Goal: Task Accomplishment & Management: Manage account settings

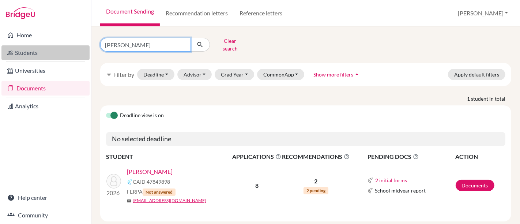
drag, startPoint x: 140, startPoint y: 44, endPoint x: 81, endPoint y: 46, distance: 58.5
click at [81, 46] on div "Home Students Universities Documents Analytics Help center Community Document S…" at bounding box center [260, 112] width 520 height 224
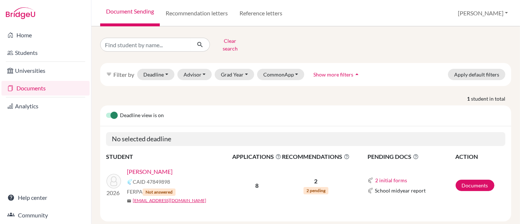
click at [214, 105] on div "Deadline view is on" at bounding box center [305, 115] width 411 height 21
click at [183, 41] on input "Find student by name..." at bounding box center [145, 45] width 91 height 14
click at [190, 38] on button "submit" at bounding box center [199, 45] width 19 height 14
click at [200, 41] on icon "submit" at bounding box center [199, 44] width 7 height 7
click at [205, 71] on button "Advisor" at bounding box center [194, 74] width 35 height 11
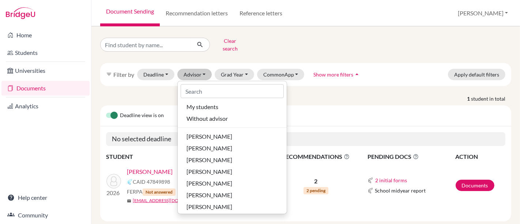
click at [293, 40] on div "Clear search" at bounding box center [306, 44] width 422 height 19
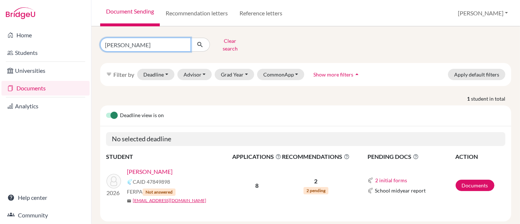
click at [166, 38] on input "[PERSON_NAME]" at bounding box center [145, 45] width 91 height 14
type input "h"
click at [289, 37] on div "Clear search" at bounding box center [306, 44] width 422 height 19
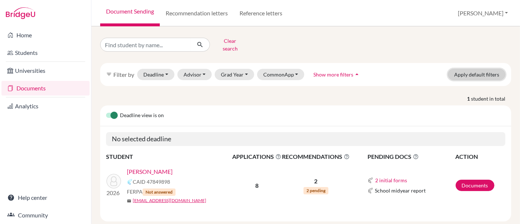
click at [478, 69] on button "Apply default filters" at bounding box center [476, 74] width 57 height 11
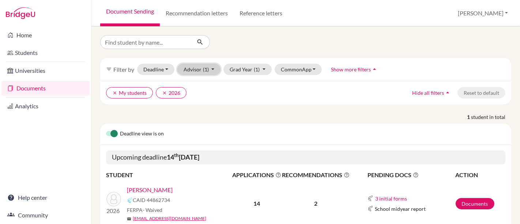
click at [216, 70] on button "Advisor (1)" at bounding box center [198, 69] width 43 height 11
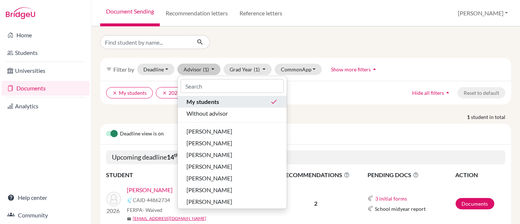
click at [263, 102] on div "My students done" at bounding box center [231, 101] width 91 height 9
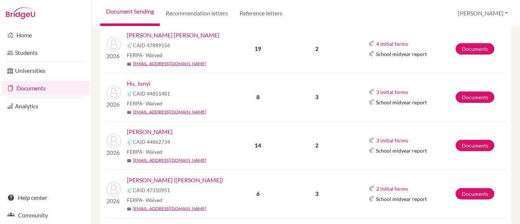
scroll to position [243, 0]
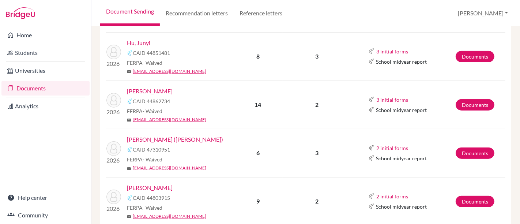
click at [149, 87] on link "[PERSON_NAME]" at bounding box center [150, 91] width 46 height 9
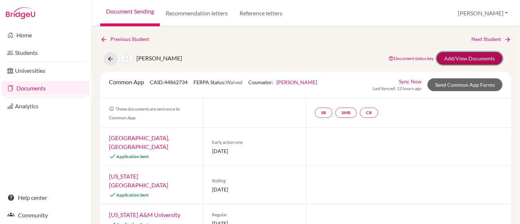
click at [460, 57] on link "Add/View Documents" at bounding box center [469, 58] width 66 height 13
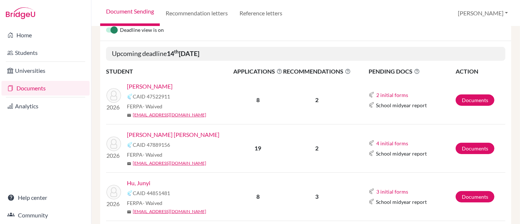
scroll to position [122, 0]
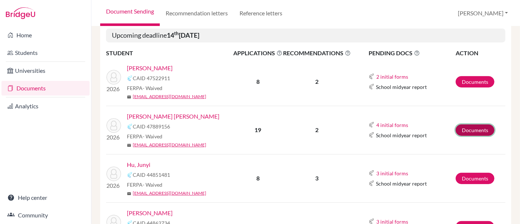
click at [471, 128] on link "Documents" at bounding box center [474, 129] width 39 height 11
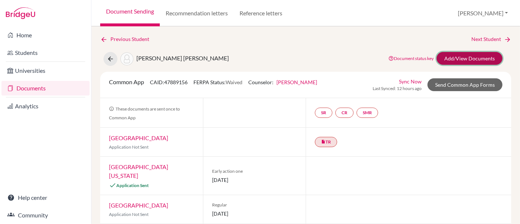
click at [458, 57] on link "Add/View Documents" at bounding box center [469, 58] width 66 height 13
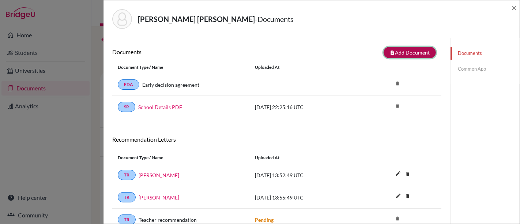
click at [399, 55] on button "note_add Add Document" at bounding box center [409, 52] width 52 height 11
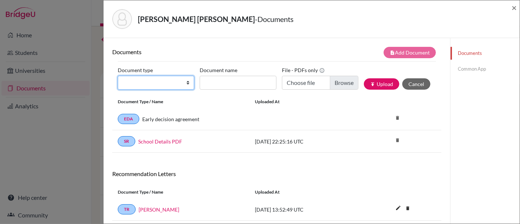
click at [168, 86] on select "Change explanation for Common App reports Counselor recommendation Internationa…" at bounding box center [156, 83] width 76 height 14
select select "4"
click at [118, 76] on select "Change explanation for Common App reports Counselor recommendation Internationa…" at bounding box center [156, 83] width 76 height 14
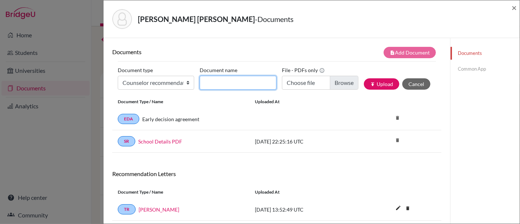
click at [265, 83] on input "Document name" at bounding box center [238, 83] width 76 height 14
paste input "Confidential Letter of Recommendation on behalf of Thomas Chaves Blackman"
type input "Confidential Letter of Recommendation on behalf of Thomas Chaves Blackman"
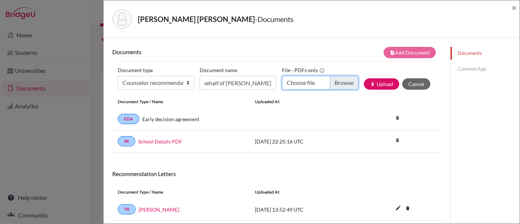
scroll to position [0, 0]
click at [334, 85] on input "Choose file" at bounding box center [320, 83] width 76 height 14
type input "C:\fakepath\Confidential Letter of Recommendation on behalf of Thomas Chaves Bl…"
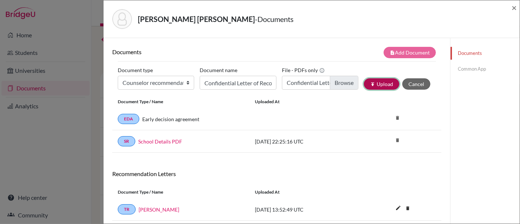
click at [379, 84] on button "publish Upload" at bounding box center [381, 83] width 35 height 11
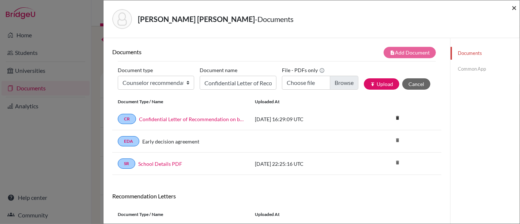
click at [512, 9] on span "×" at bounding box center [513, 7] width 5 height 11
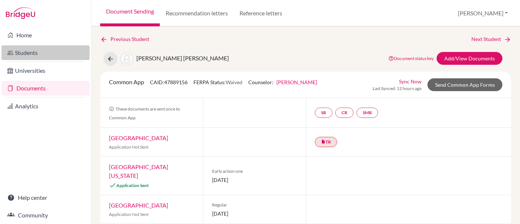
click at [37, 55] on link "Students" at bounding box center [45, 52] width 88 height 15
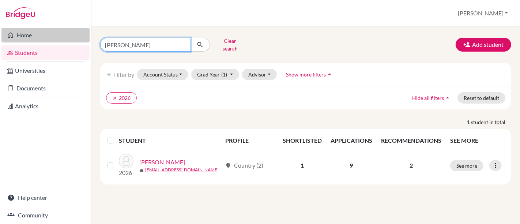
drag, startPoint x: 141, startPoint y: 46, endPoint x: 80, endPoint y: 39, distance: 61.8
click at [80, 39] on div "Home Students Universities Documents Analytics Help center Community Students o…" at bounding box center [260, 112] width 520 height 224
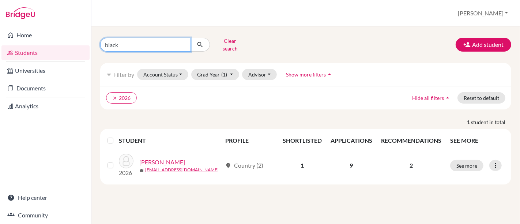
type input "blackman"
click button "submit" at bounding box center [199, 45] width 19 height 14
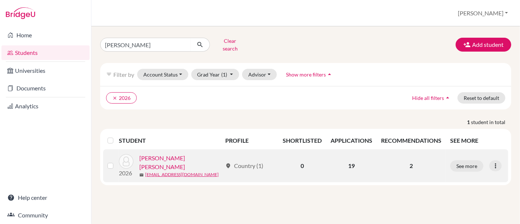
click at [199, 154] on link "[PERSON_NAME] [PERSON_NAME]" at bounding box center [180, 162] width 83 height 18
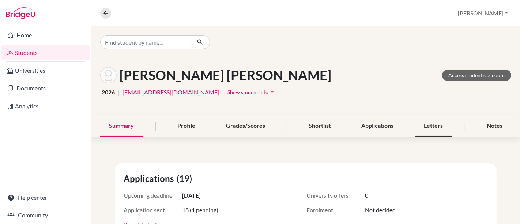
click at [435, 119] on div "Letters" at bounding box center [433, 126] width 37 height 22
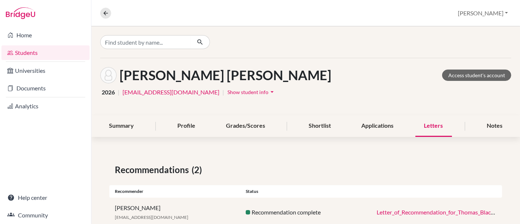
scroll to position [40, 0]
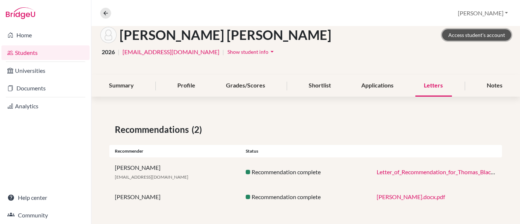
click at [460, 35] on link "Access student's account" at bounding box center [476, 34] width 69 height 11
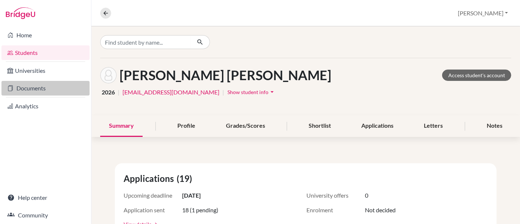
click at [41, 84] on link "Documents" at bounding box center [45, 88] width 88 height 15
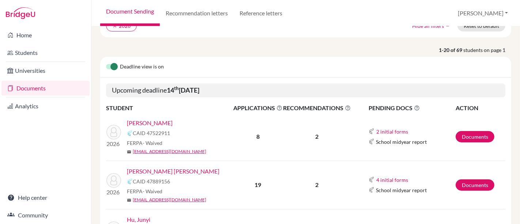
scroll to position [122, 0]
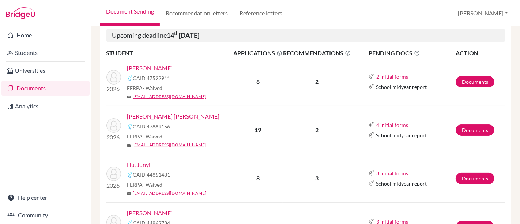
click at [177, 119] on link "[PERSON_NAME] [PERSON_NAME]" at bounding box center [173, 116] width 92 height 9
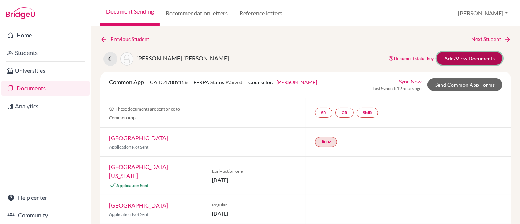
click at [441, 59] on link "Add/View Documents" at bounding box center [469, 58] width 66 height 13
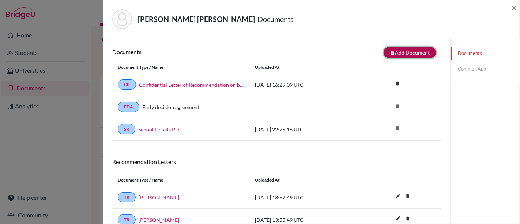
click at [409, 55] on button "note_add Add Document" at bounding box center [409, 52] width 52 height 11
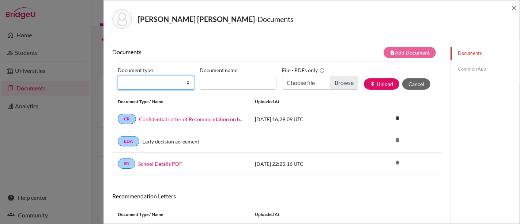
click at [164, 87] on select "Change explanation for Common App reports Counselor recommendation Internationa…" at bounding box center [156, 83] width 76 height 14
select select "2"
click at [118, 76] on select "Change explanation for Common App reports Counselor recommendation Internationa…" at bounding box center [156, 83] width 76 height 14
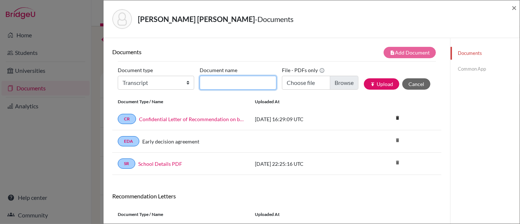
click at [258, 82] on input "Document name" at bounding box center [238, 83] width 76 height 14
paste input "Thomas Blackman Transcripts Grades 9-11 (2022-2025)"
type input "Thomas Blackman Transcripts Grades 9-11 (2022-2025)"
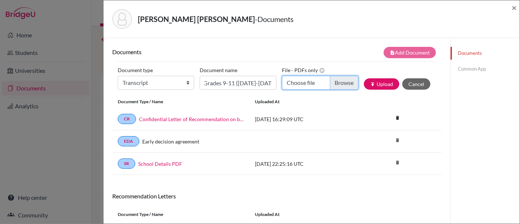
click at [340, 80] on input "Choose file" at bounding box center [320, 83] width 76 height 14
type input "C:\fakepath\Thomas Blackman Transcripts Grades 9-11 (2022-2025).pdf"
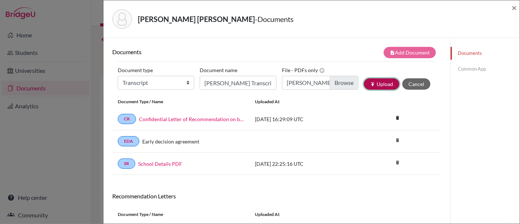
click at [384, 83] on button "publish Upload" at bounding box center [381, 83] width 35 height 11
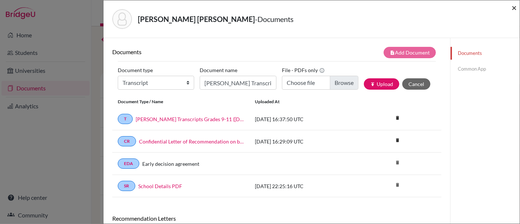
click at [513, 8] on span "×" at bounding box center [513, 7] width 5 height 11
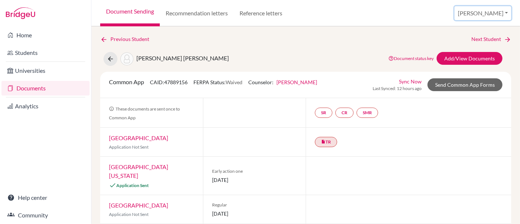
click at [496, 14] on button "[PERSON_NAME]" at bounding box center [482, 13] width 57 height 14
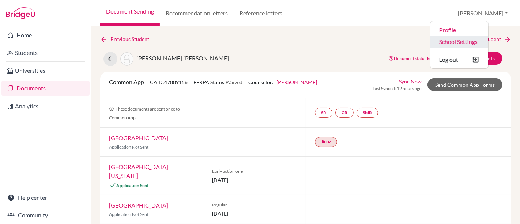
click at [482, 42] on link "School Settings" at bounding box center [459, 42] width 58 height 12
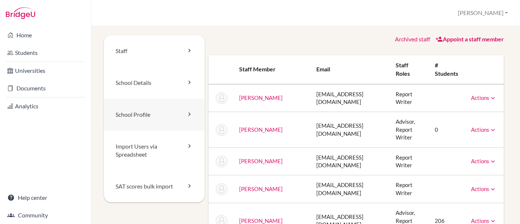
click at [175, 111] on link "School Profile" at bounding box center [154, 115] width 101 height 32
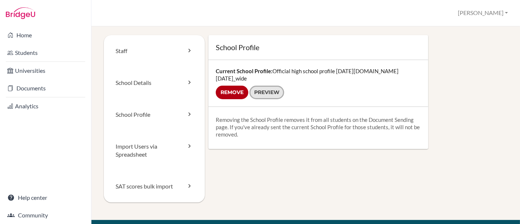
click at [255, 88] on link "Preview" at bounding box center [266, 93] width 35 height 14
click at [230, 86] on input "Remove" at bounding box center [232, 93] width 33 height 14
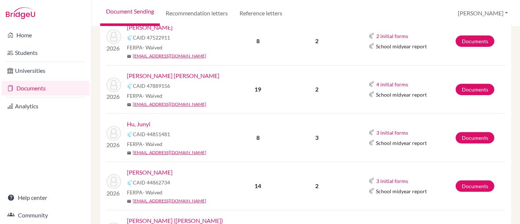
scroll to position [122, 0]
